Goal: Communication & Community: Answer question/provide support

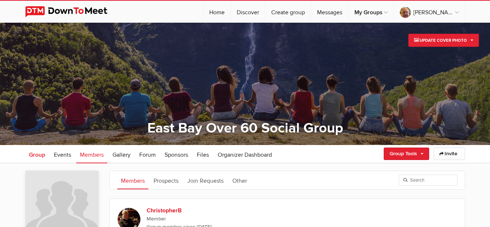
click at [37, 155] on span "Group" at bounding box center [37, 154] width 16 height 7
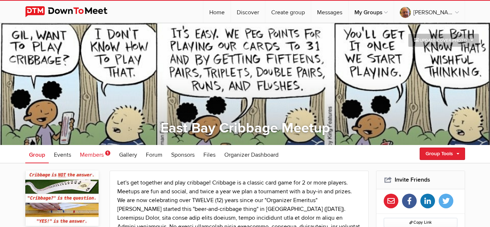
click at [93, 155] on span "Members" at bounding box center [92, 154] width 24 height 7
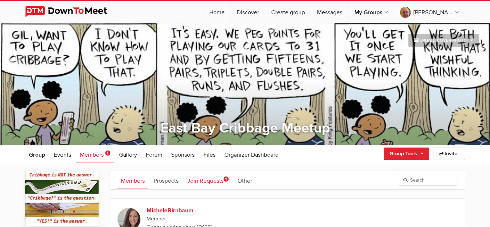
click at [213, 180] on link "Join Requests 1" at bounding box center [207, 180] width 49 height 18
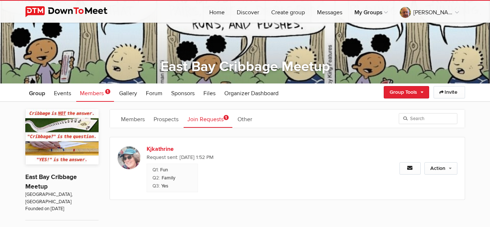
scroll to position [110, 0]
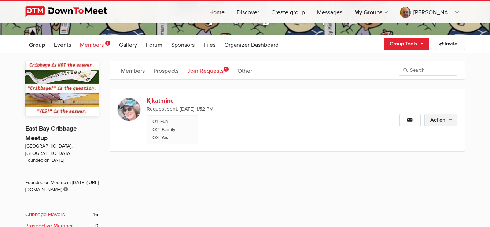
click at [436, 115] on link "Action" at bounding box center [440, 120] width 33 height 12
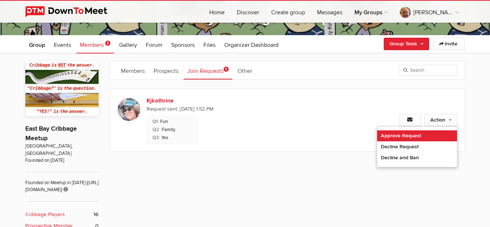
click at [409, 137] on link "Approve Request" at bounding box center [417, 135] width 80 height 11
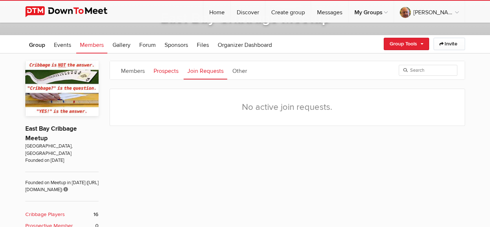
click at [166, 71] on link "Prospects" at bounding box center [166, 70] width 32 height 18
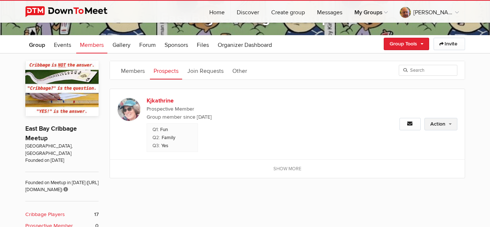
click at [440, 124] on link "Action" at bounding box center [440, 124] width 33 height 12
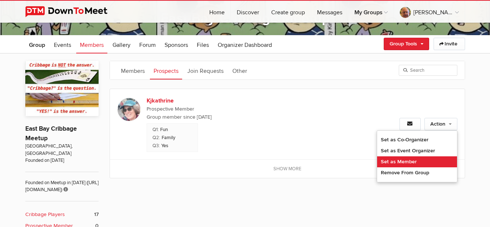
click at [430, 159] on link "Set as Member" at bounding box center [417, 161] width 80 height 11
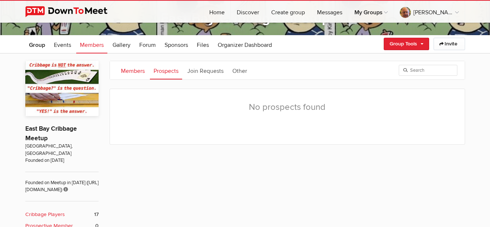
click at [131, 71] on link "Members" at bounding box center [132, 70] width 31 height 18
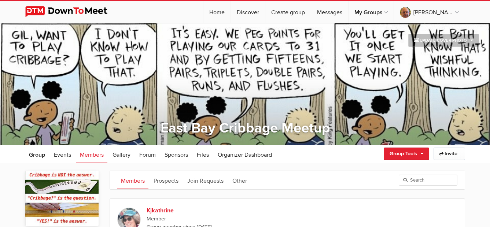
scroll to position [37, 0]
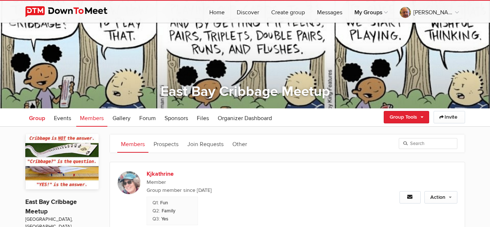
click at [43, 121] on span "Group" at bounding box center [37, 118] width 16 height 7
